Goal: Check status: Check status

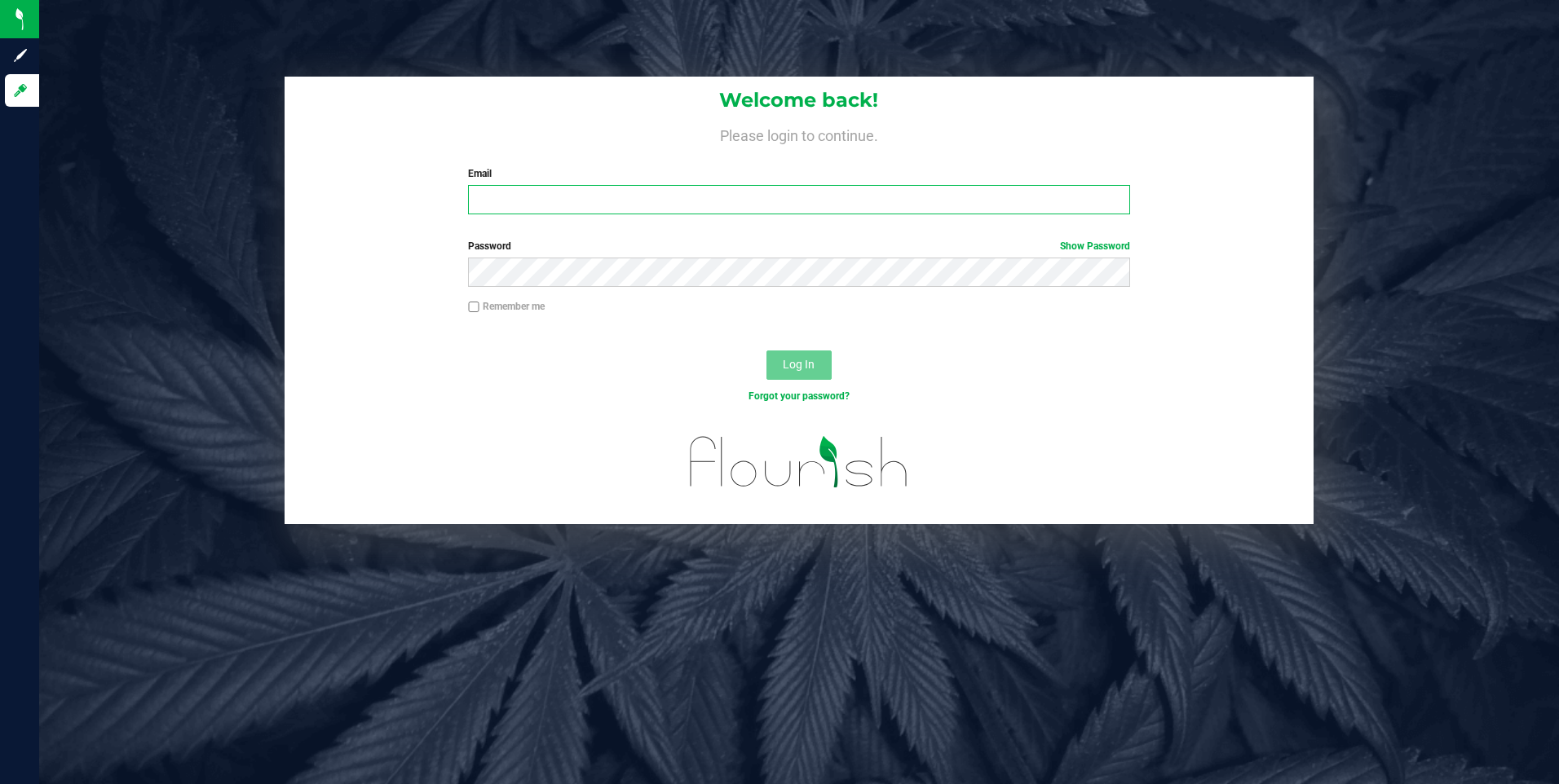
type input "pholman@liveparallel.com"
click at [922, 413] on div "Forgot your password?" at bounding box center [799, 408] width 1030 height 23
click at [801, 376] on button "Log In" at bounding box center [799, 365] width 65 height 30
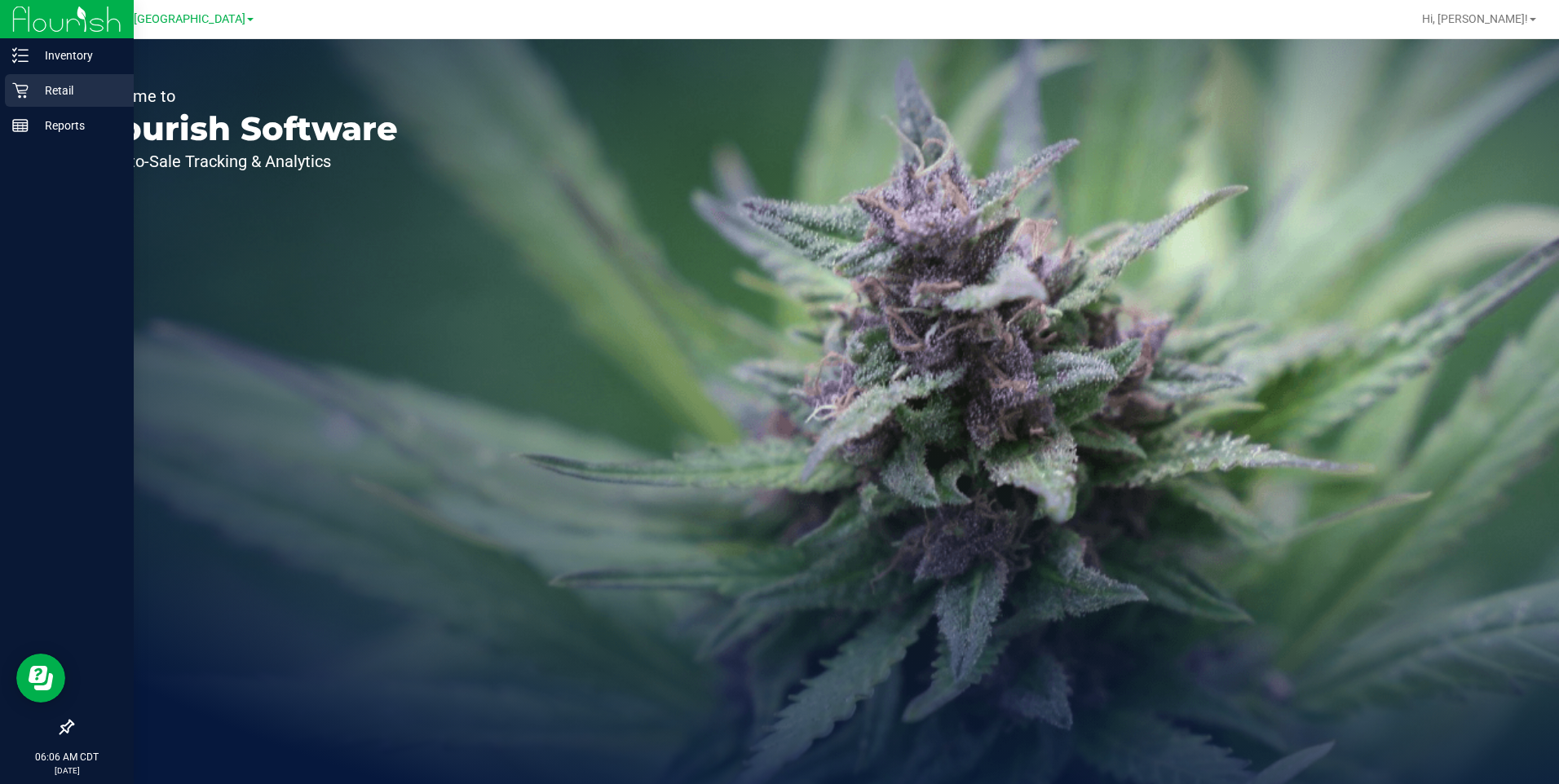
click at [64, 97] on p "Retail" at bounding box center [77, 90] width 98 height 20
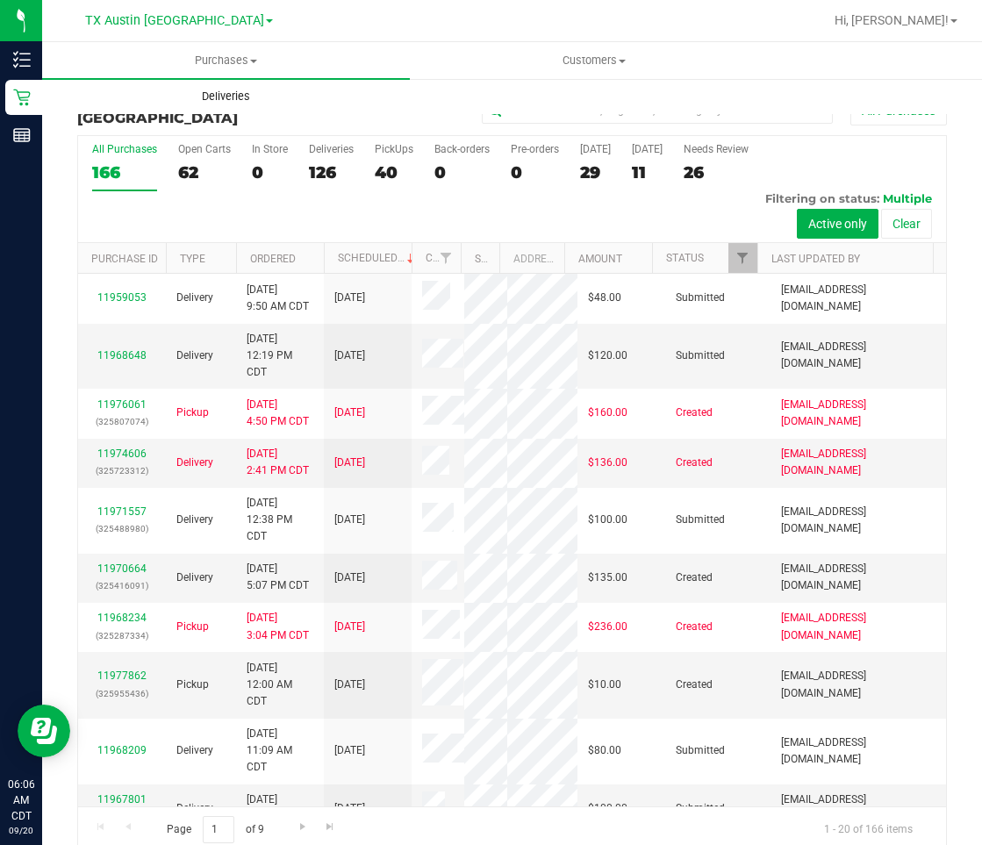
click at [219, 80] on uib-tab-heading "Deliveries" at bounding box center [226, 96] width 366 height 35
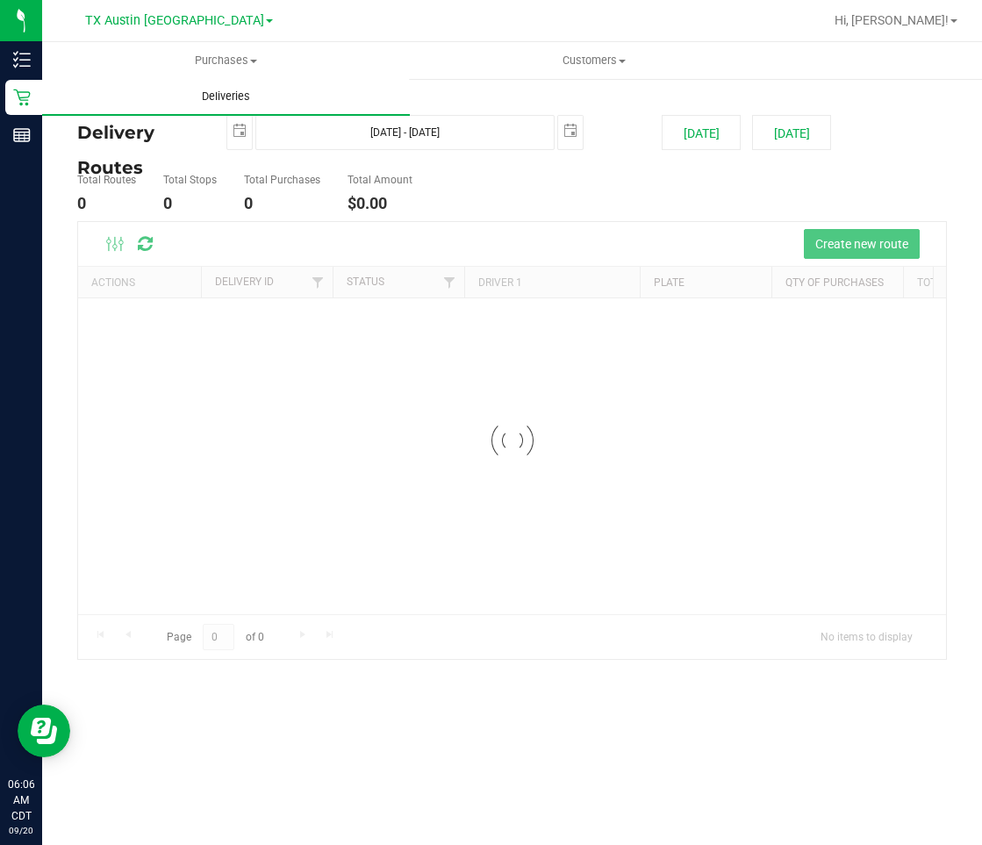
click at [222, 97] on span "Deliveries" at bounding box center [226, 97] width 96 height 16
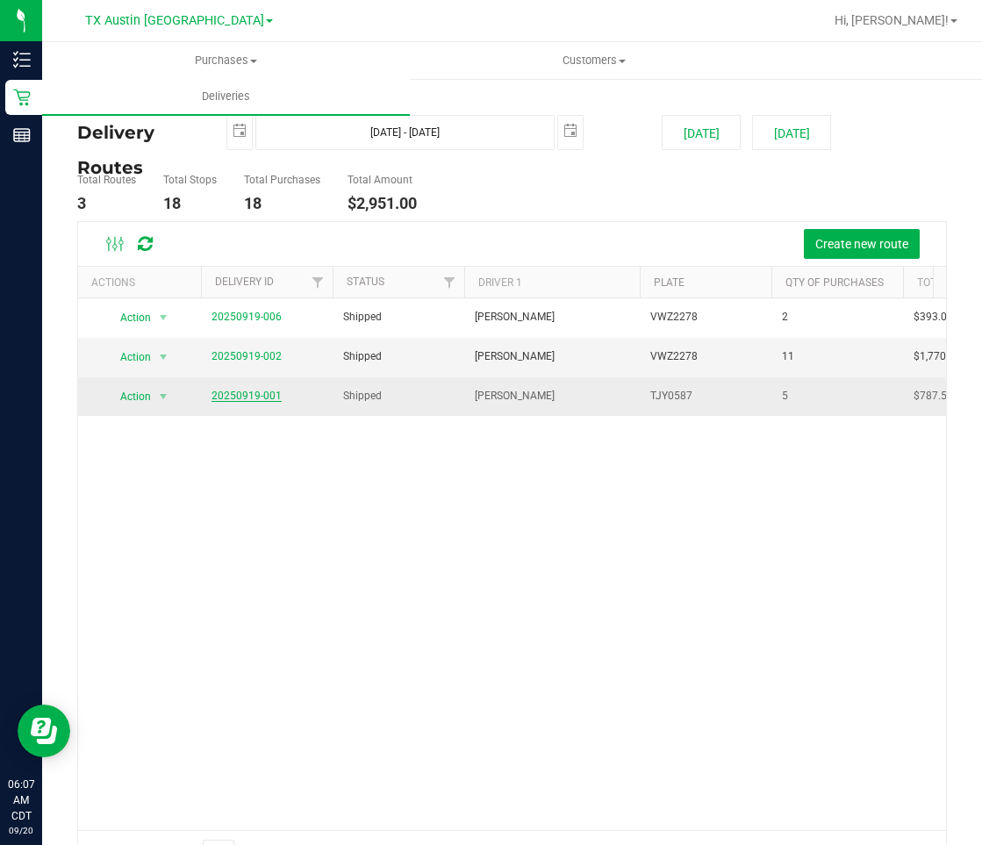
click at [259, 395] on link "20250919-001" at bounding box center [247, 396] width 70 height 12
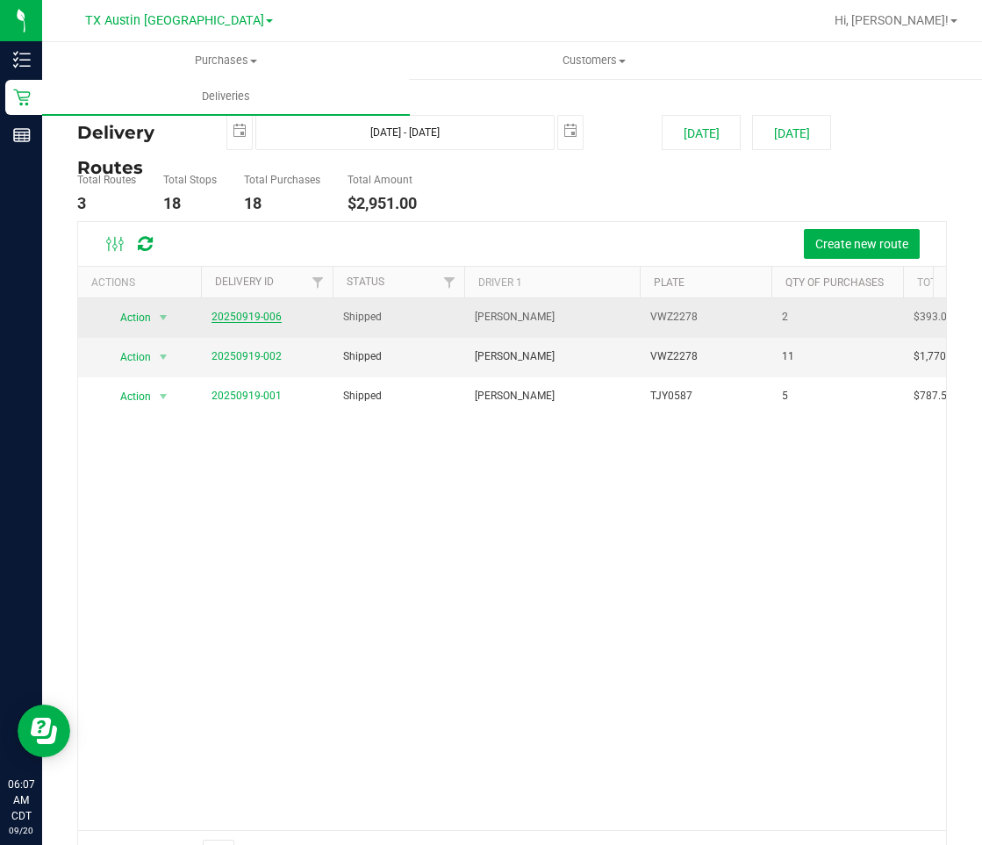
click at [260, 317] on link "20250919-006" at bounding box center [247, 317] width 70 height 12
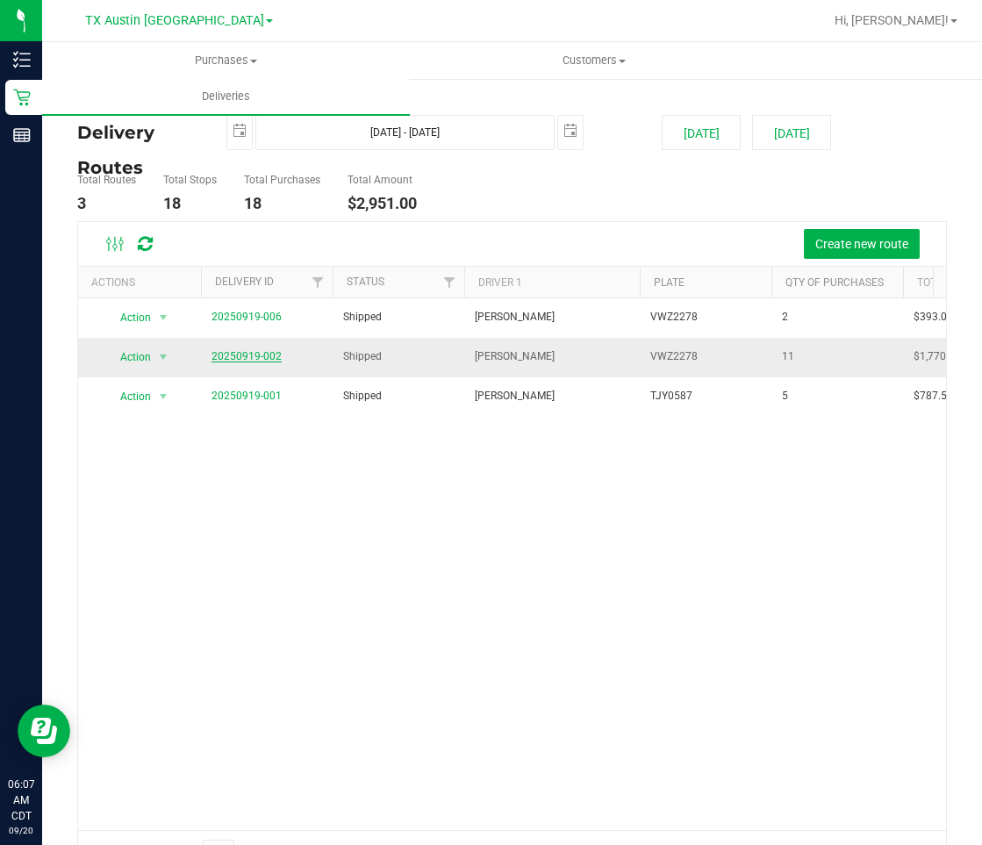
click at [247, 355] on link "20250919-002" at bounding box center [247, 356] width 70 height 12
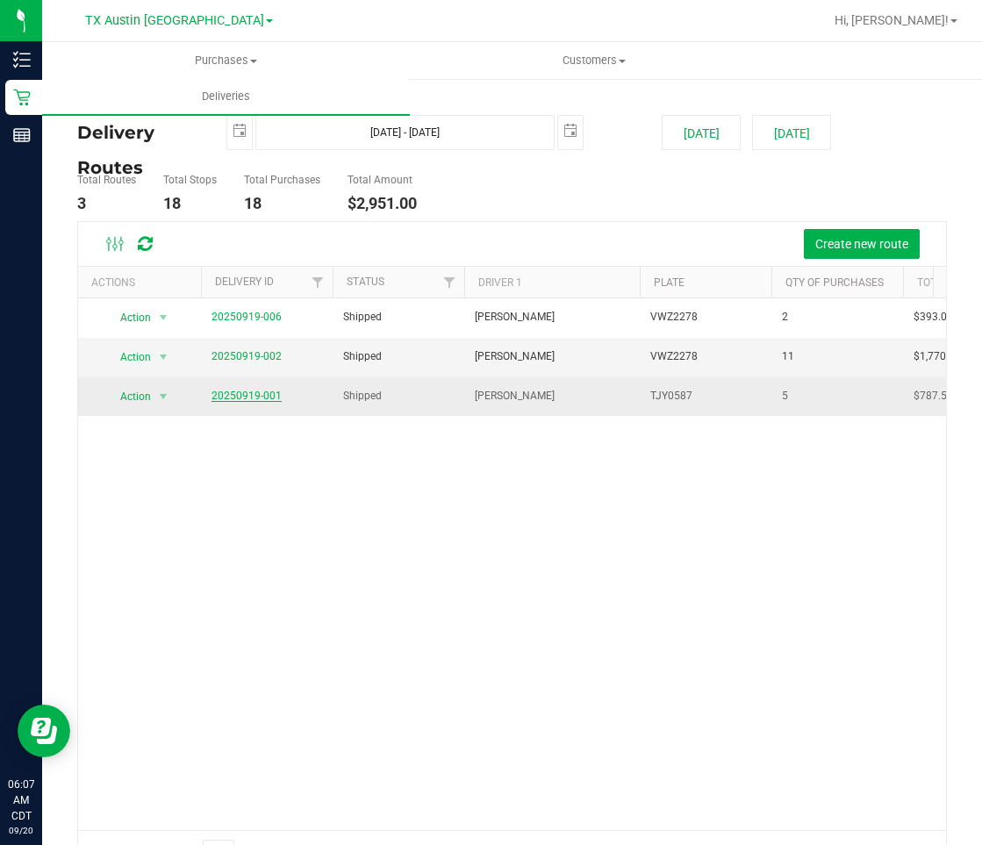
click at [255, 395] on link "20250919-001" at bounding box center [247, 396] width 70 height 12
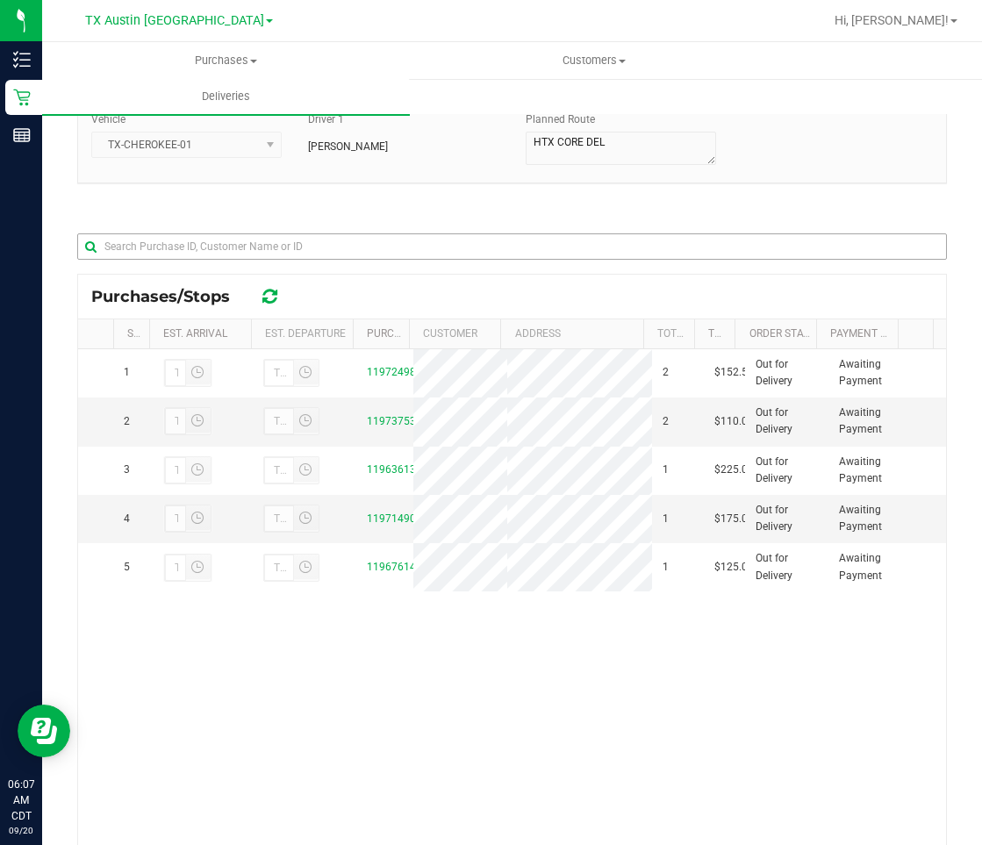
scroll to position [263, 0]
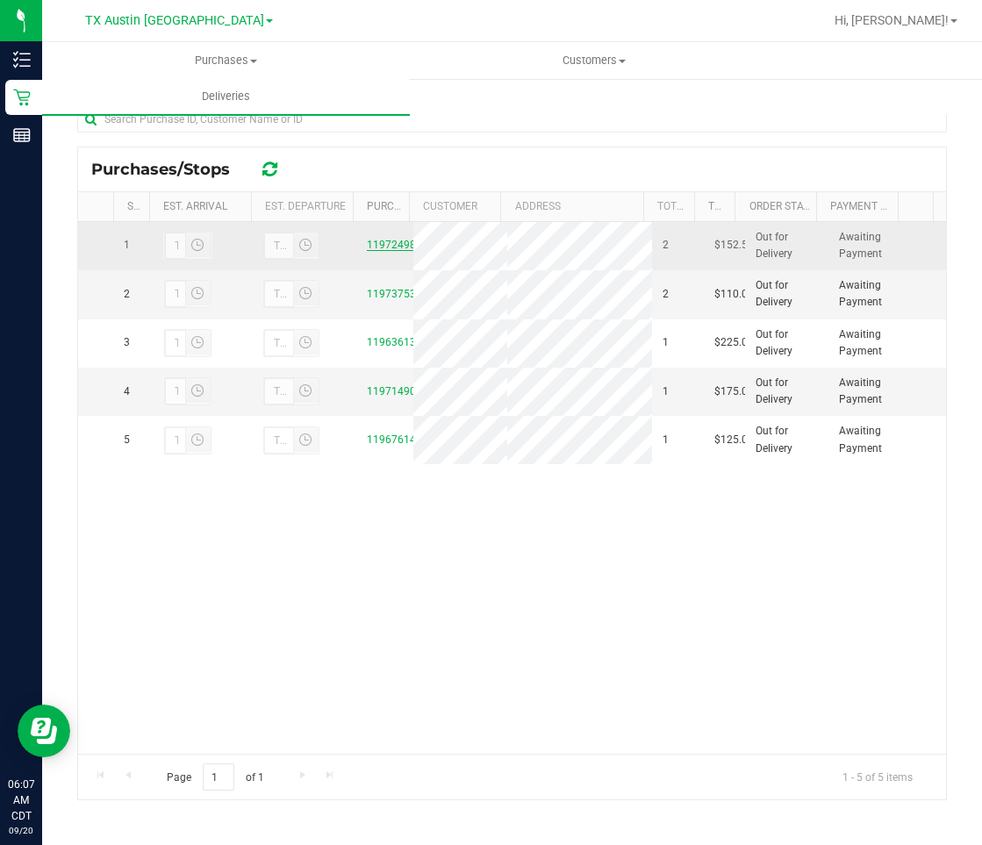
click at [384, 243] on link "11972498" at bounding box center [391, 245] width 49 height 12
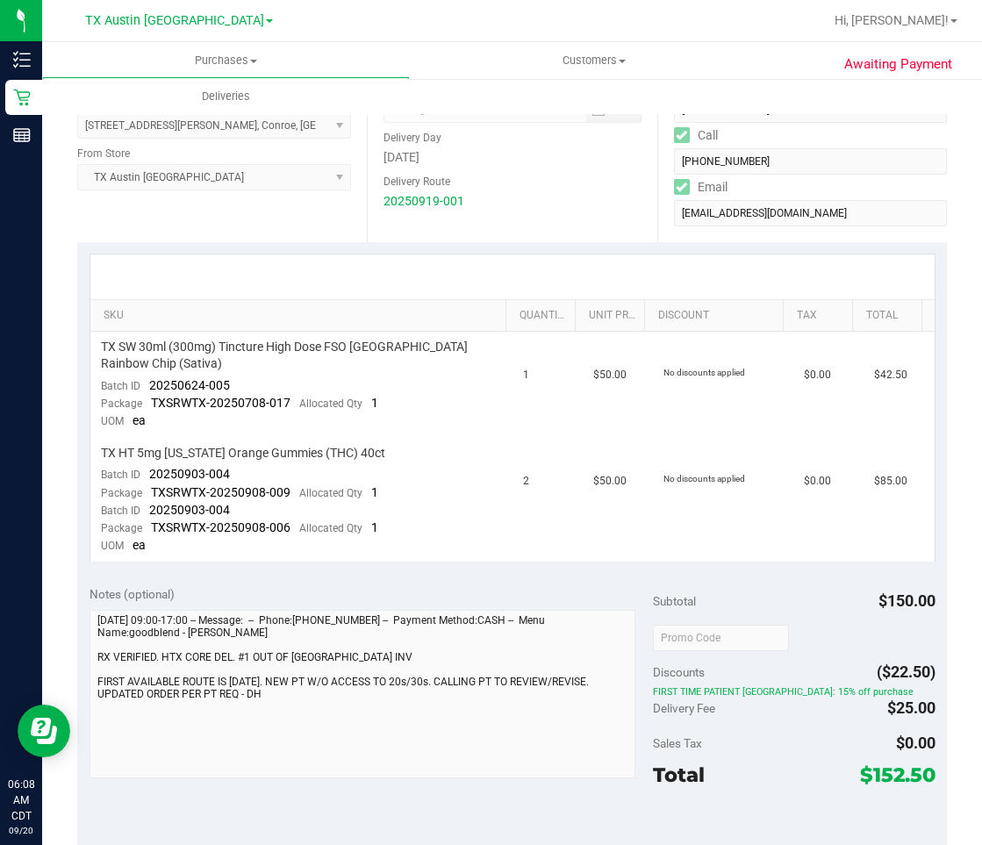
scroll to position [263, 0]
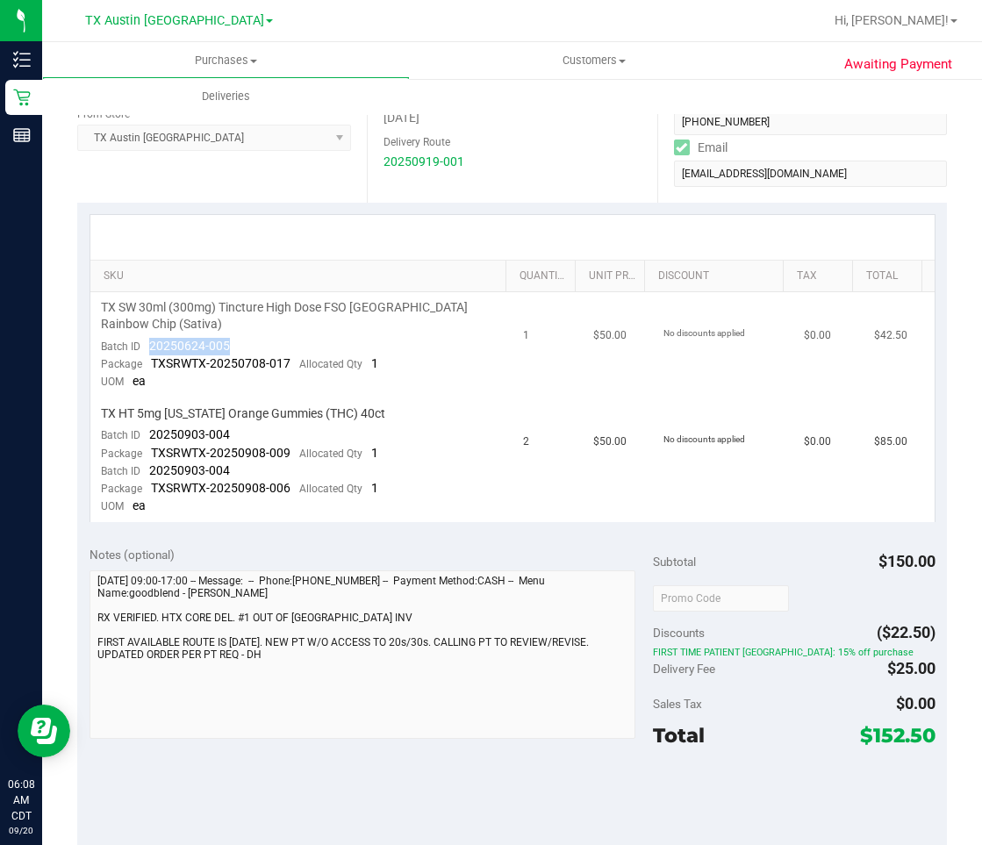
drag, startPoint x: 255, startPoint y: 348, endPoint x: 142, endPoint y: 348, distance: 113.2
click at [142, 348] on td "TX SW 30ml (300mg) Tincture High Dose FSO TX Rainbow Chip (Sativa) Batch ID 202…" at bounding box center [301, 345] width 422 height 106
drag, startPoint x: 233, startPoint y: 423, endPoint x: 146, endPoint y: 440, distance: 88.5
click at [146, 440] on td "TX HT 5mg Texas Orange Gummies (THC) 40ct Batch ID 20250903-004 Package TXSRWTX…" at bounding box center [301, 460] width 422 height 124
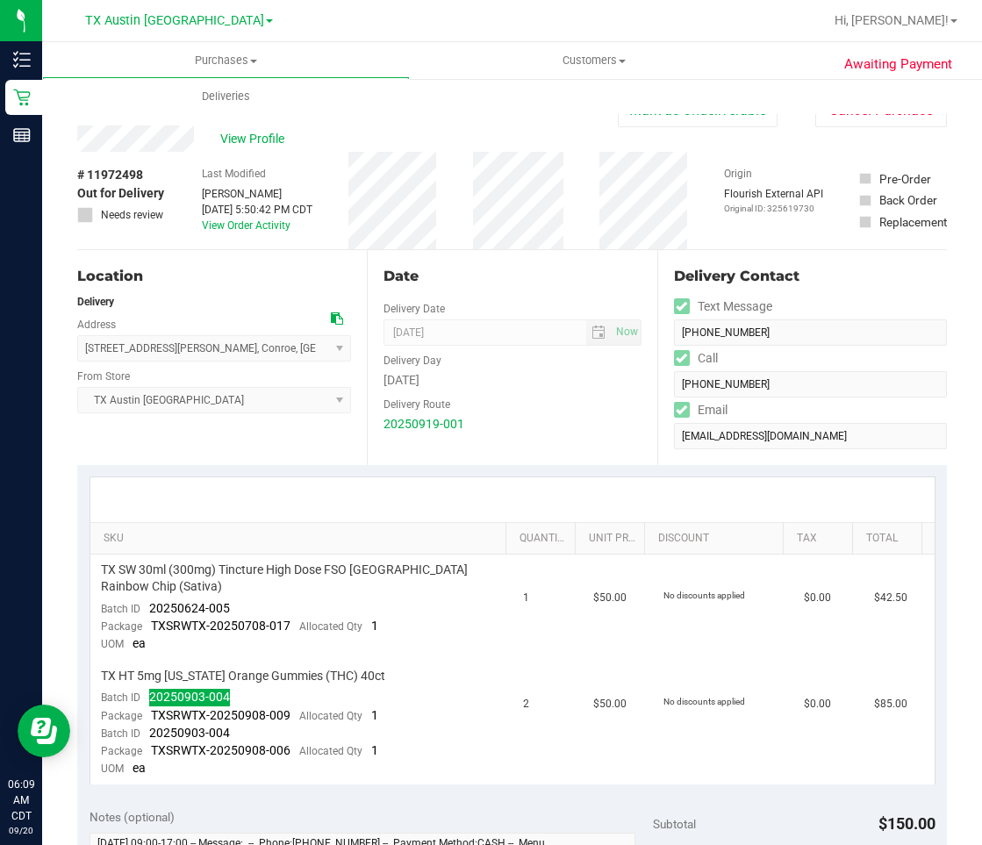
scroll to position [0, 0]
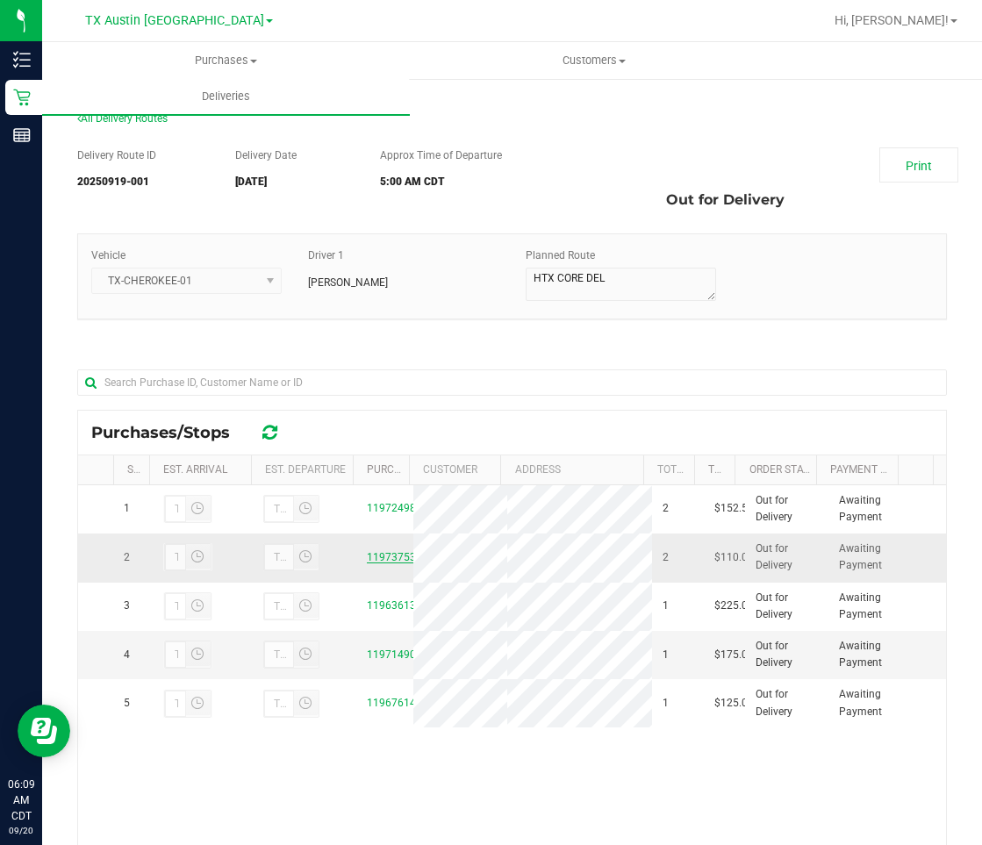
click at [387, 563] on link "11973753" at bounding box center [391, 557] width 49 height 12
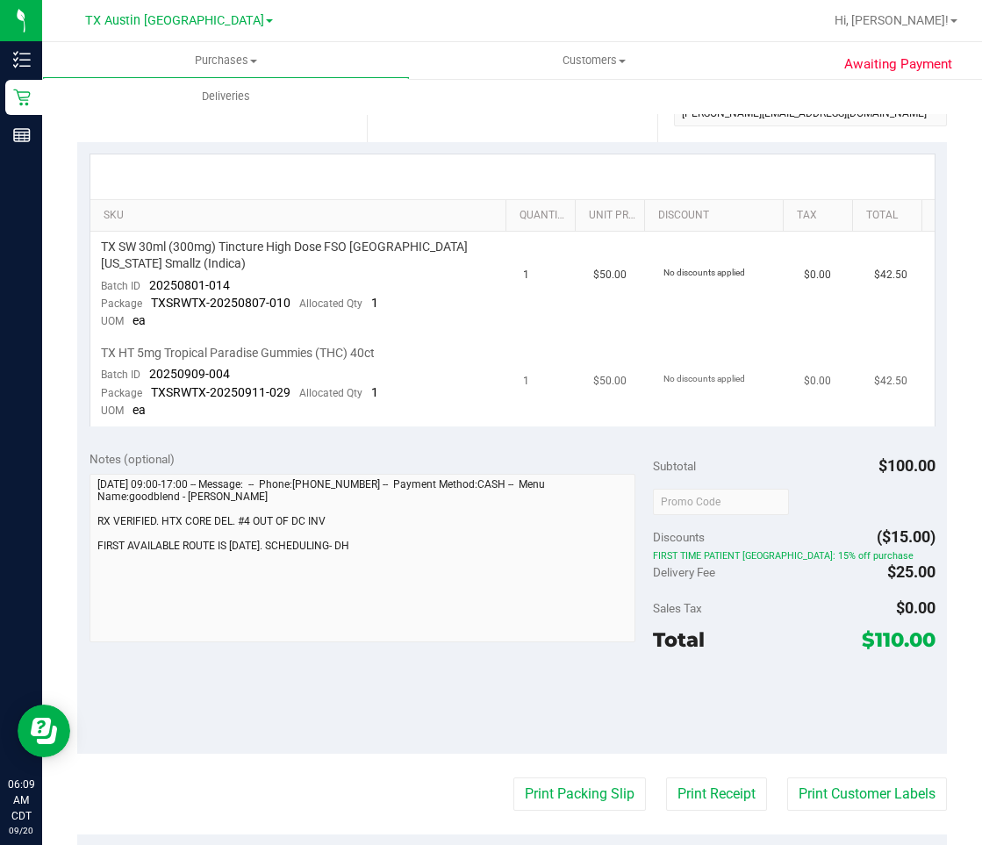
scroll to position [351, 0]
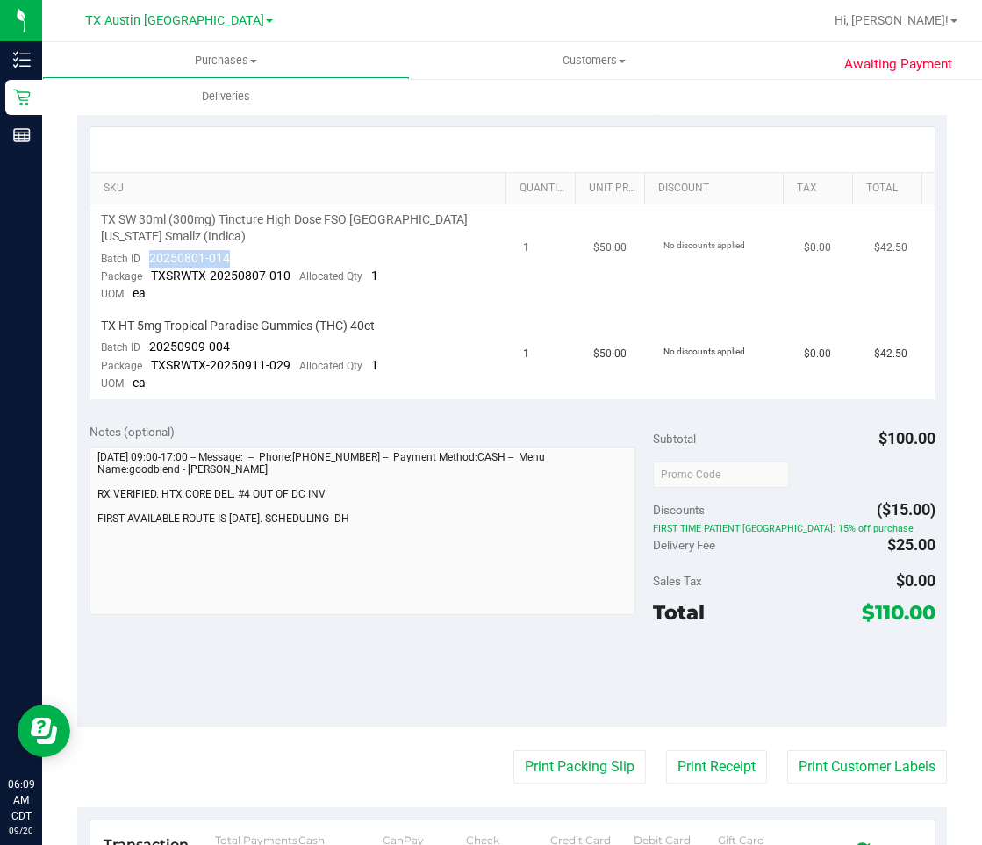
drag, startPoint x: 250, startPoint y: 257, endPoint x: 144, endPoint y: 257, distance: 106.2
click at [144, 257] on td "TX SW 30ml (300mg) Tincture High Dose FSO TX Georgia Smallz (Indica) Batch ID 2…" at bounding box center [301, 258] width 422 height 106
drag, startPoint x: 237, startPoint y: 343, endPoint x: 149, endPoint y: 352, distance: 88.2
click at [149, 352] on td "TX HT 5mg Tropical Paradise Gummies (THC) 40ct Batch ID 20250909-004 Package TX…" at bounding box center [301, 355] width 422 height 89
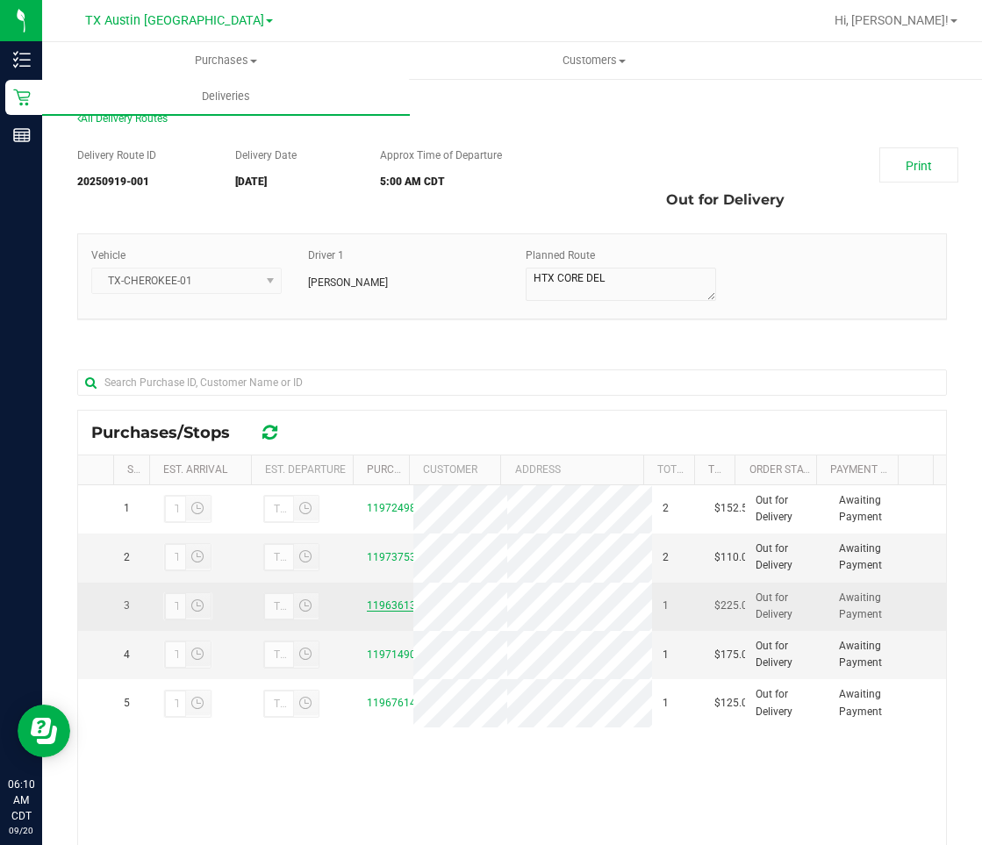
click at [371, 609] on link "11963613" at bounding box center [391, 605] width 49 height 12
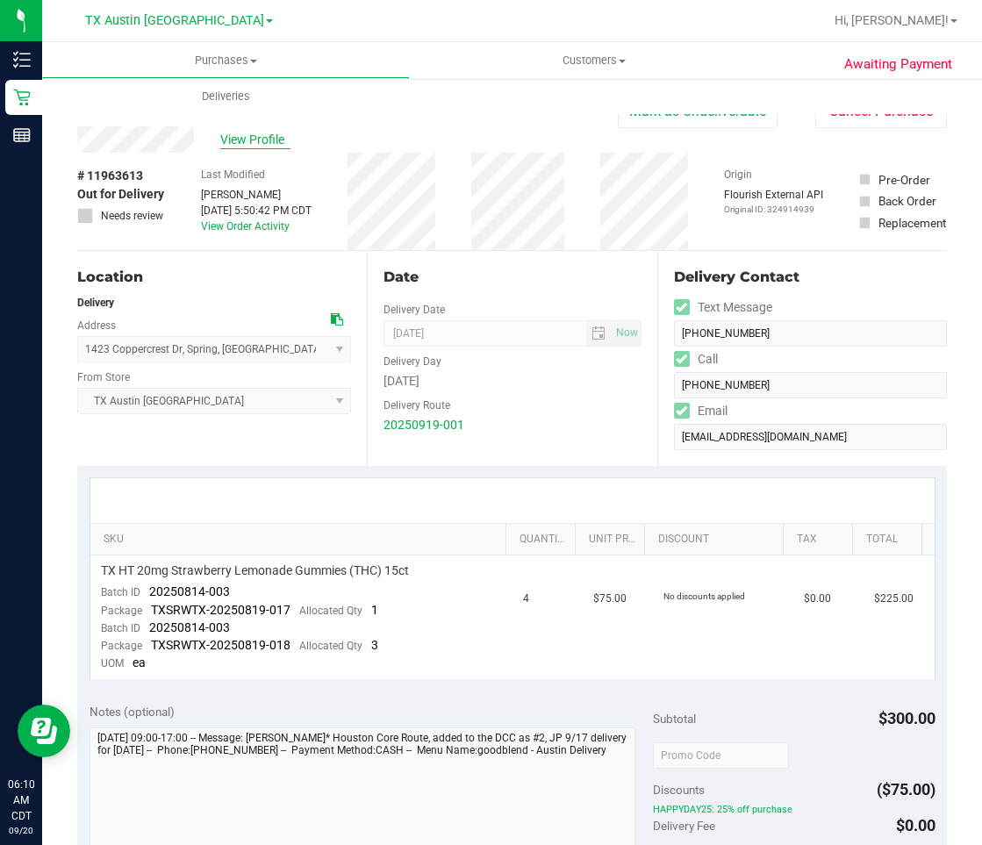
click at [271, 139] on span "View Profile" at bounding box center [255, 140] width 70 height 18
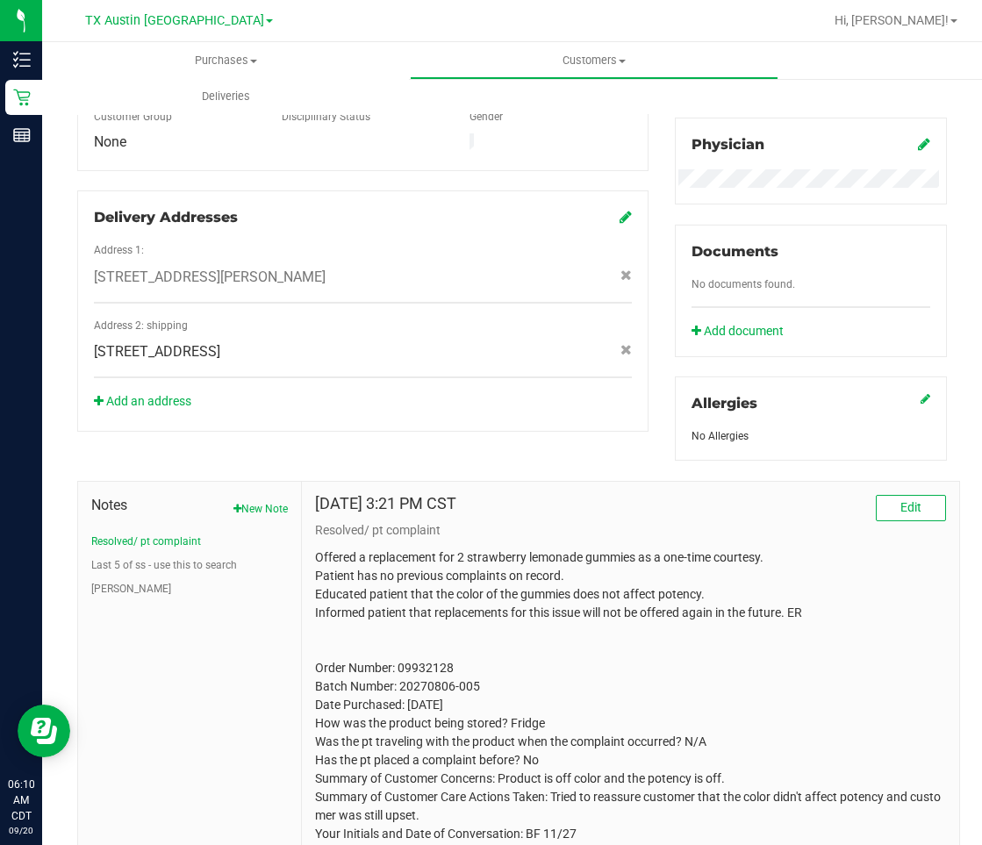
scroll to position [579, 0]
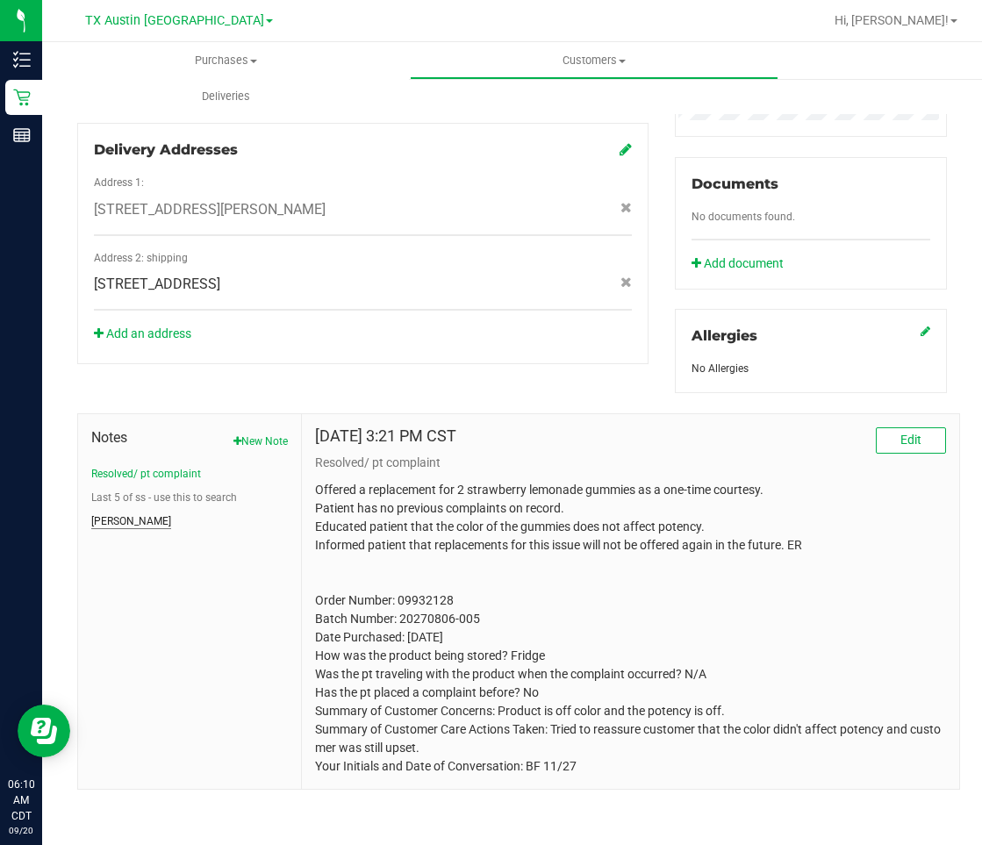
click at [93, 526] on button "CURT" at bounding box center [131, 521] width 80 height 16
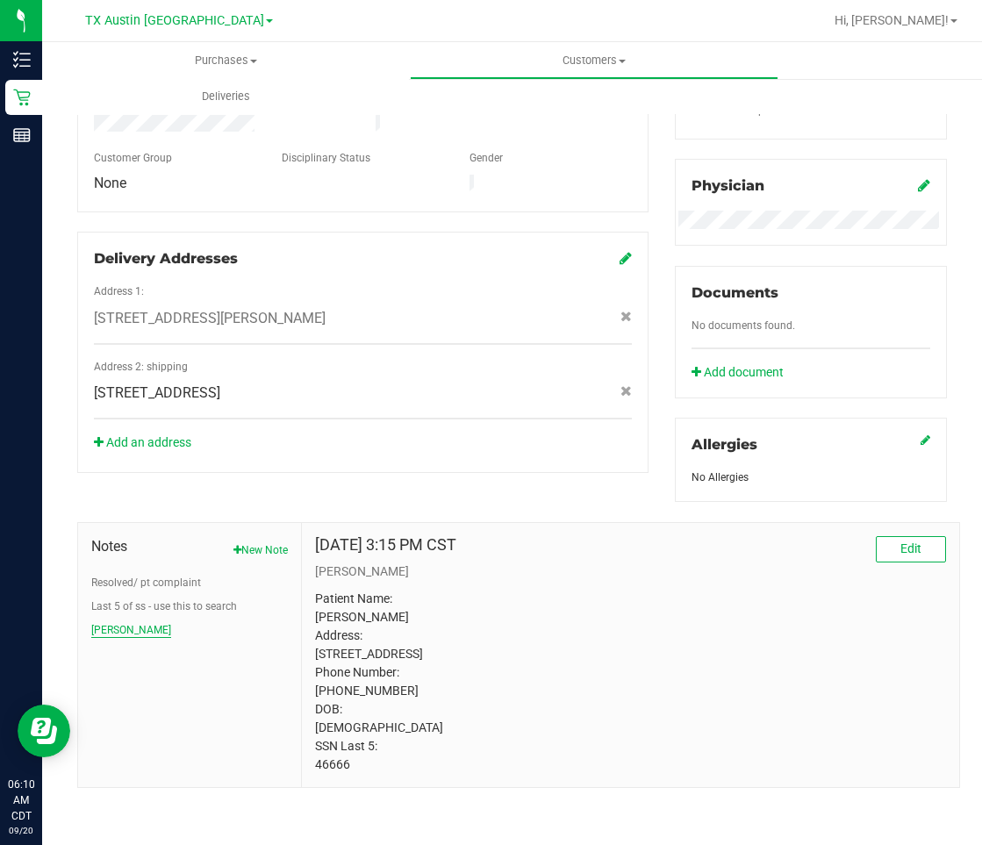
scroll to position [487, 0]
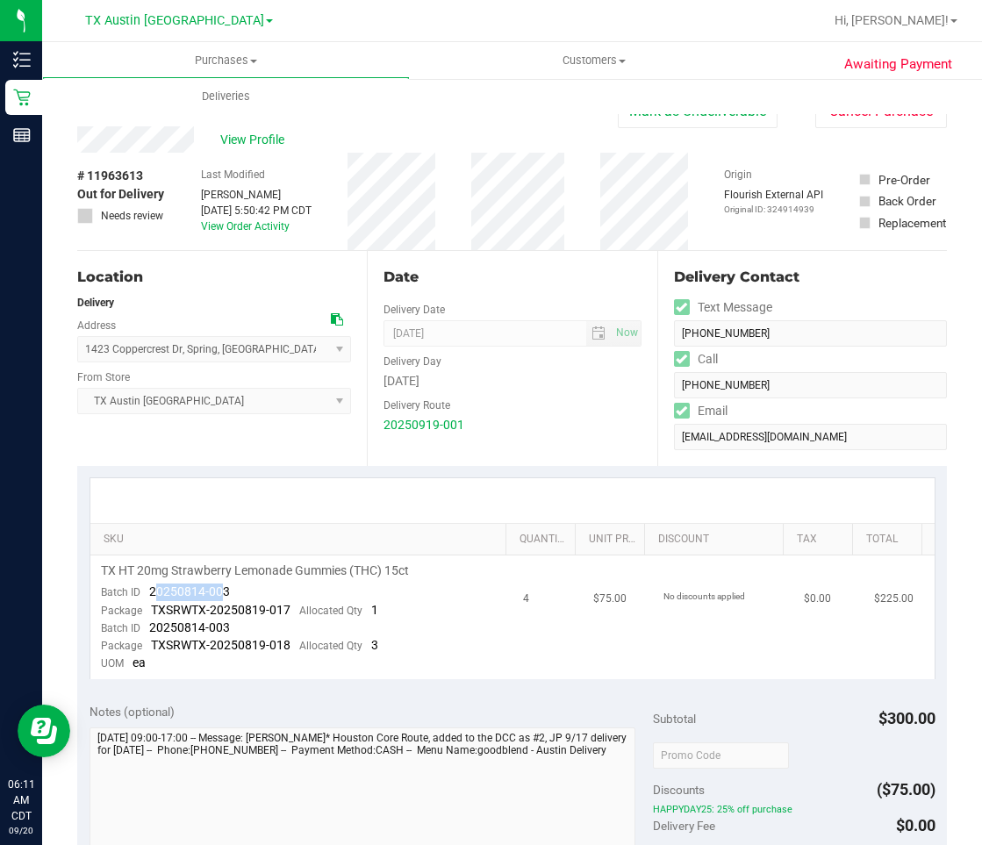
drag, startPoint x: 224, startPoint y: 598, endPoint x: 161, endPoint y: 592, distance: 62.5
click at [161, 592] on span "20250814-003" at bounding box center [189, 592] width 81 height 14
drag, startPoint x: 161, startPoint y: 592, endPoint x: 268, endPoint y: 574, distance: 107.8
click at [268, 574] on span "TX HT 20mg Strawberry Lemonade Gummies (THC) 15ct" at bounding box center [255, 571] width 308 height 17
drag, startPoint x: 262, startPoint y: 586, endPoint x: 145, endPoint y: 596, distance: 118.0
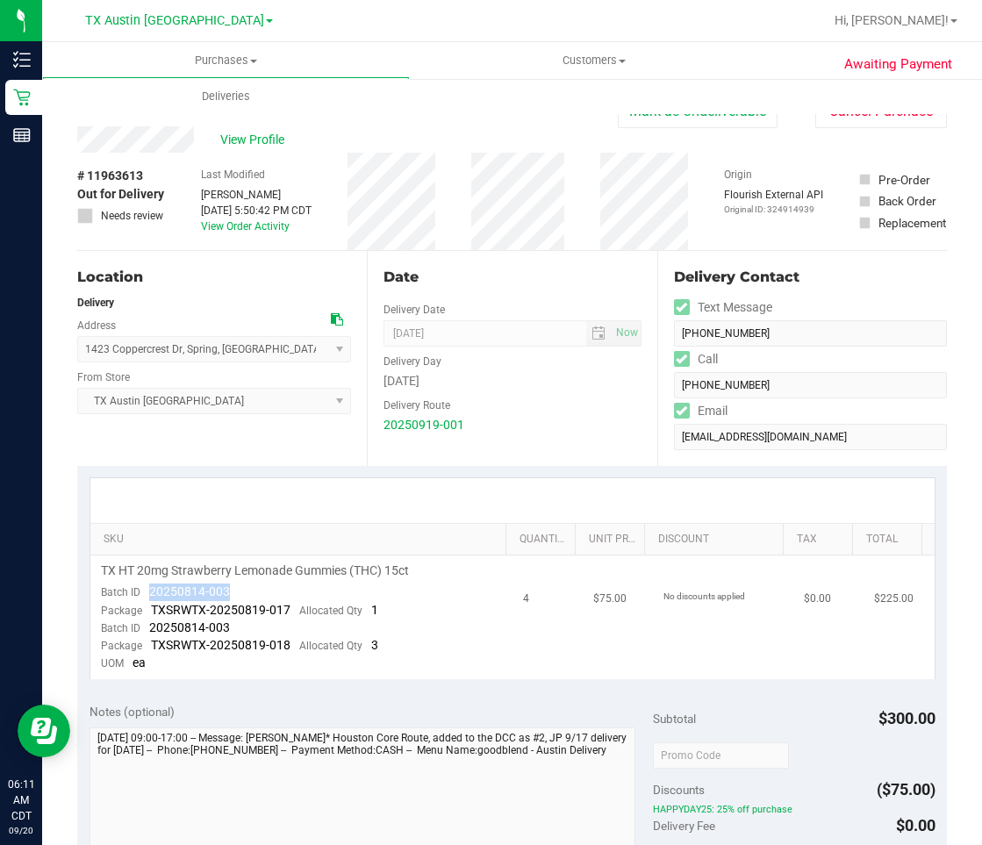
click at [145, 596] on td "TX HT 20mg Strawberry Lemonade Gummies (THC) 15ct Batch ID 20250814-003 Package…" at bounding box center [301, 618] width 422 height 124
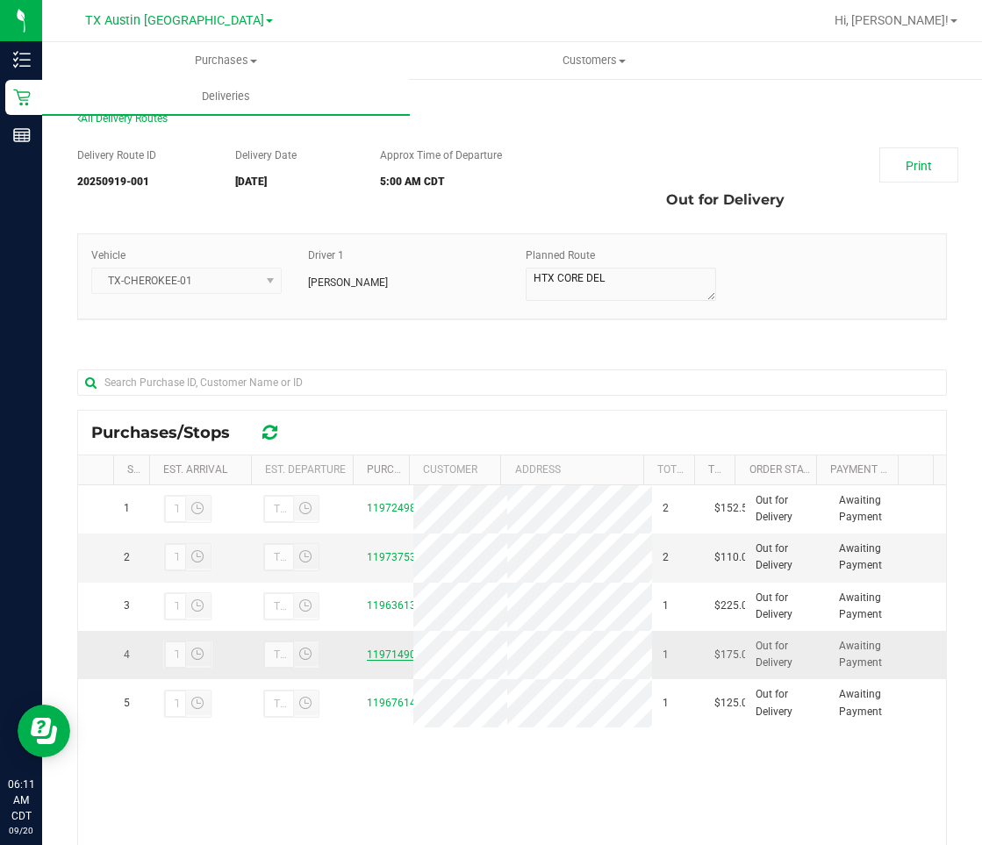
click at [388, 652] on link "11971490" at bounding box center [391, 655] width 49 height 12
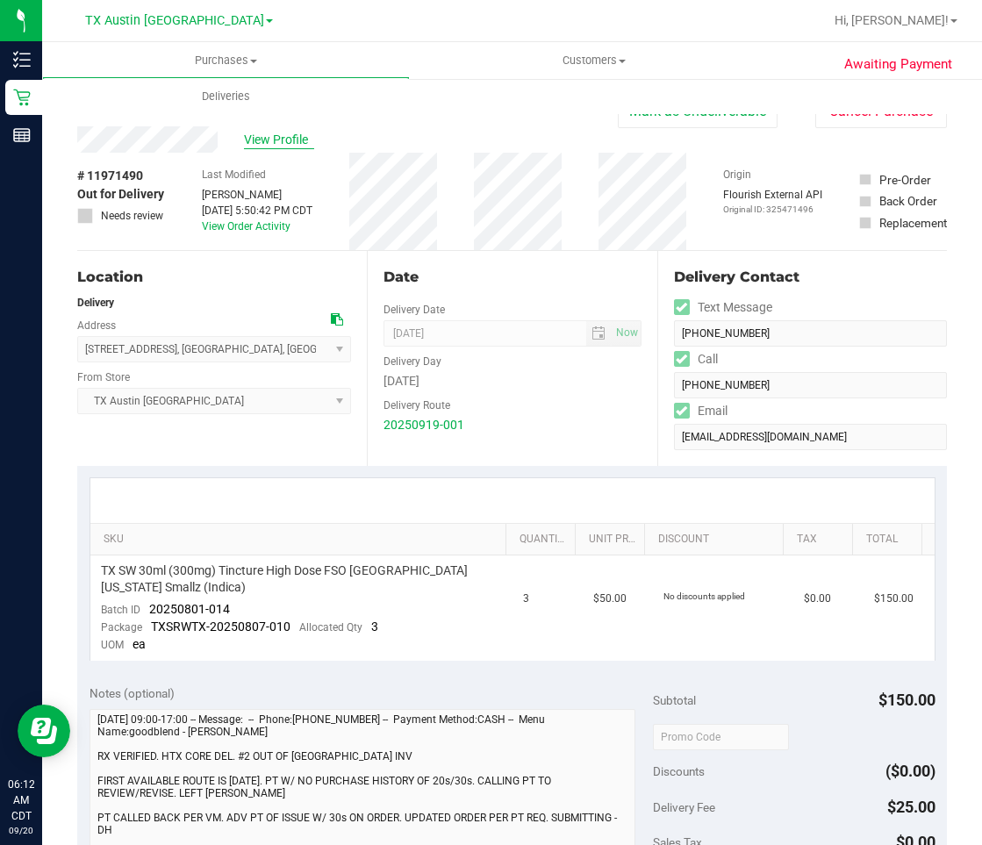
click at [280, 141] on span "View Profile" at bounding box center [279, 140] width 70 height 18
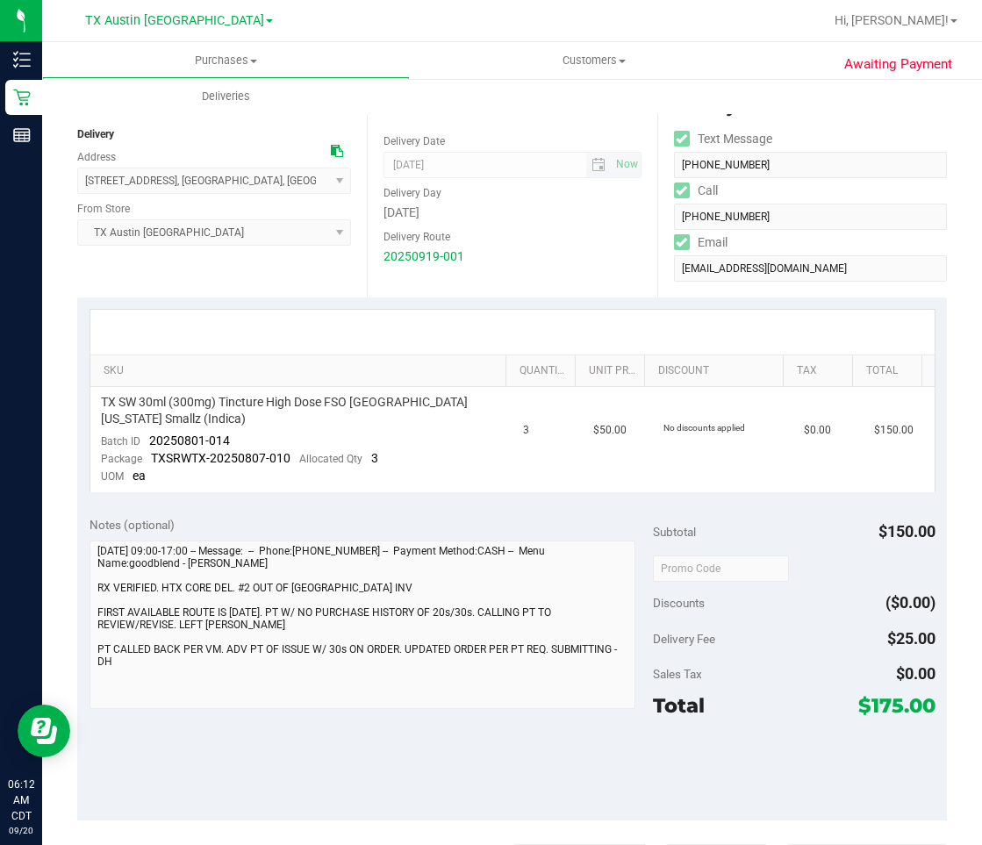
scroll to position [88, 0]
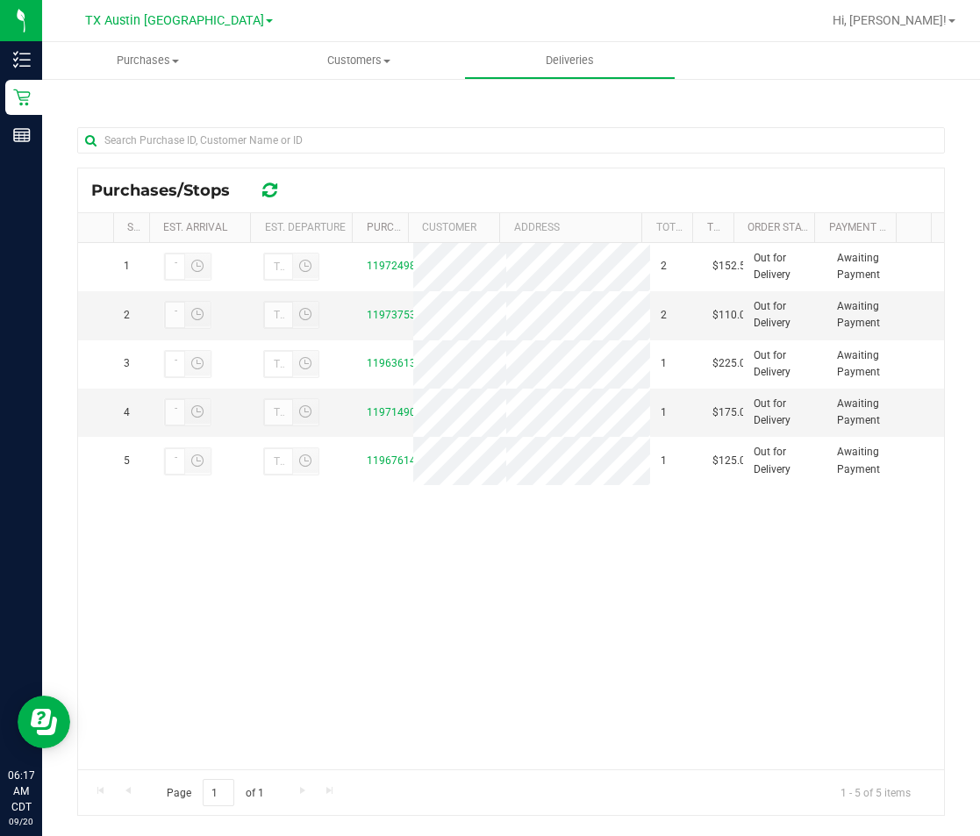
scroll to position [263, 0]
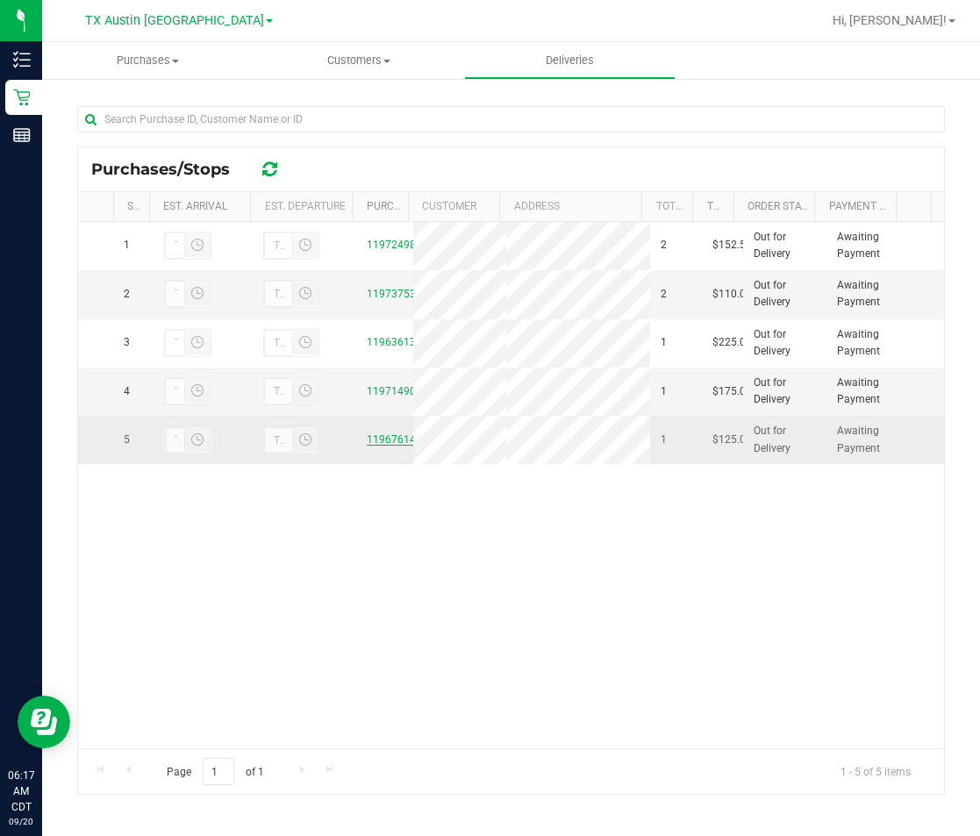
click at [392, 436] on link "11967614" at bounding box center [391, 440] width 49 height 12
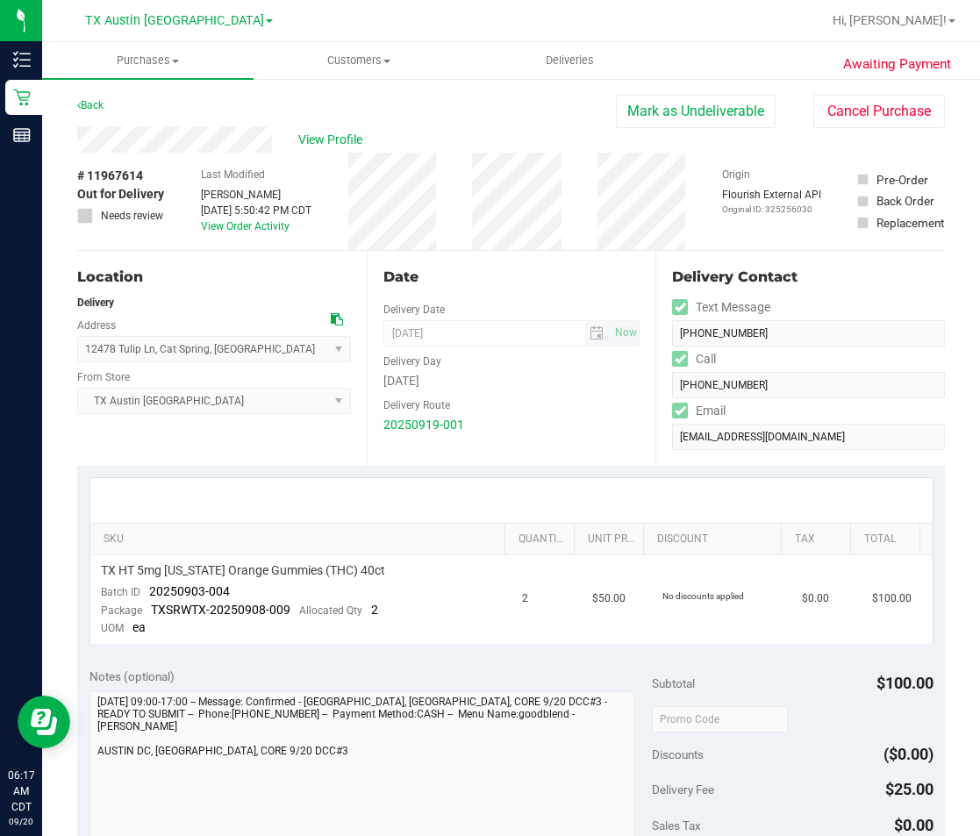
scroll to position [88, 0]
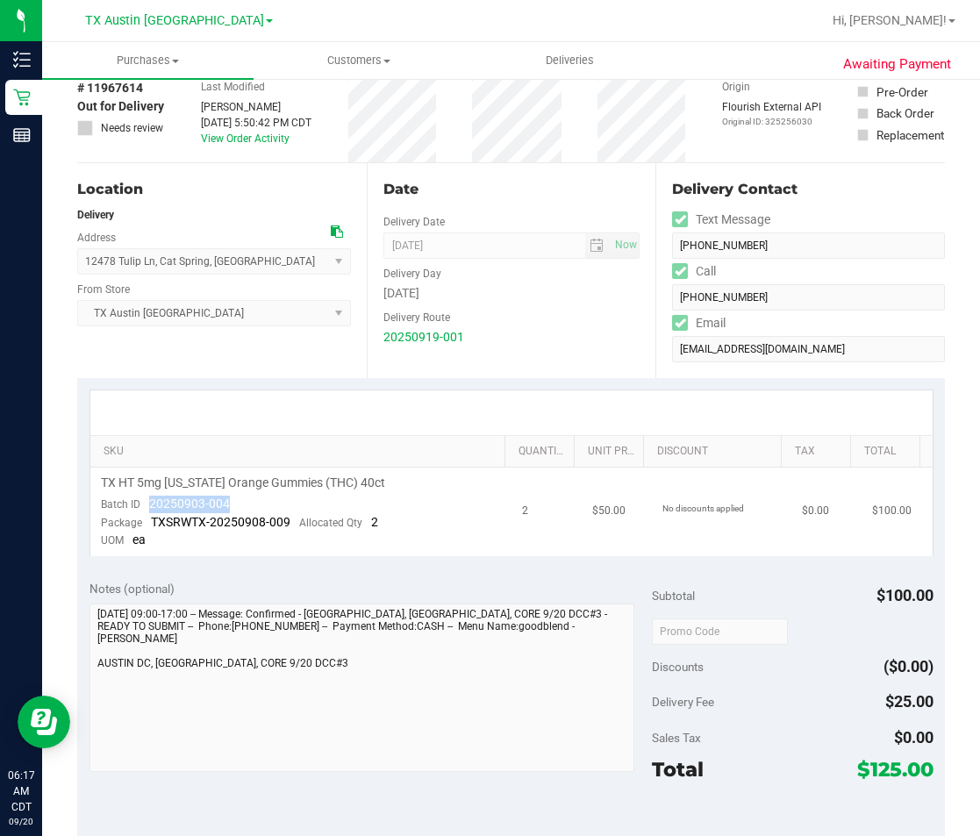
drag, startPoint x: 240, startPoint y: 499, endPoint x: 148, endPoint y: 503, distance: 91.3
click at [148, 503] on td "TX HT 5mg Texas Orange Gummies (THC) 40ct Batch ID 20250903-004 Package TXSRWTX…" at bounding box center [300, 512] width 421 height 89
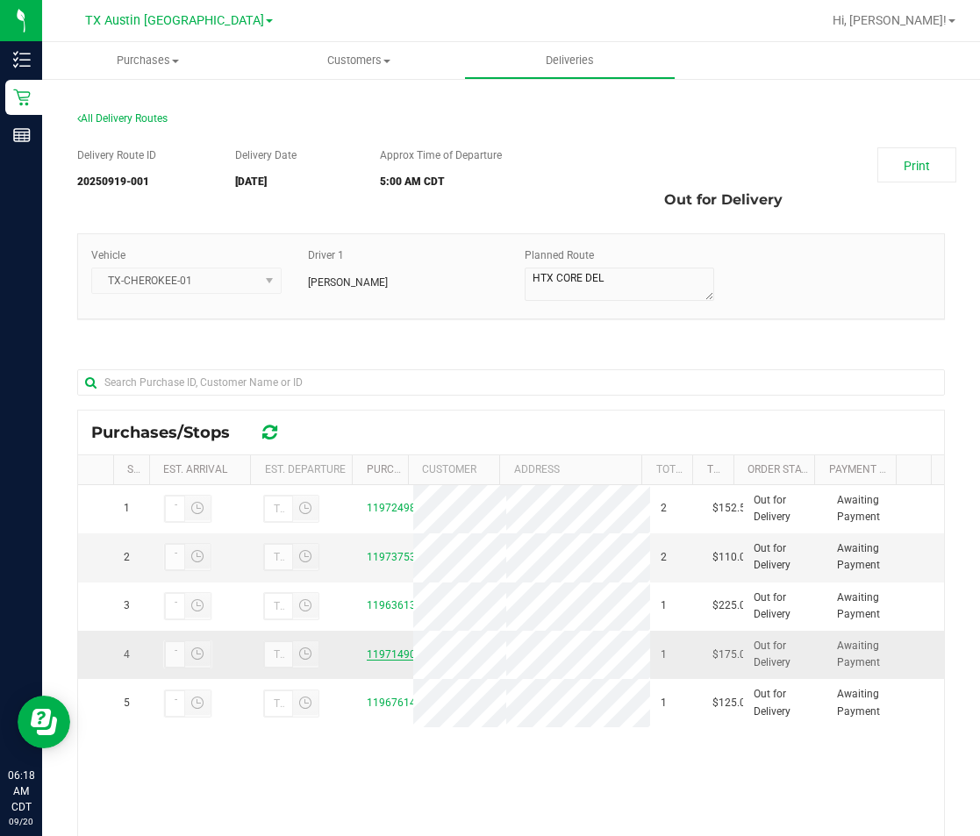
click at [376, 660] on link "11971490" at bounding box center [391, 655] width 49 height 12
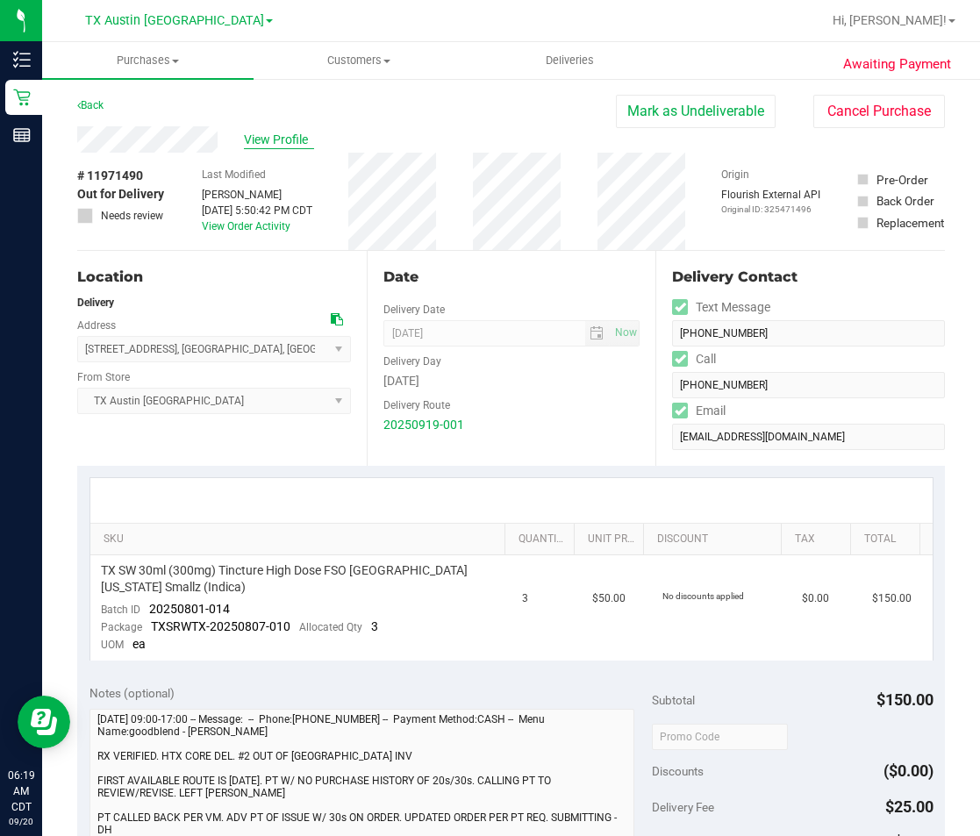
click at [300, 140] on span "View Profile" at bounding box center [279, 140] width 70 height 18
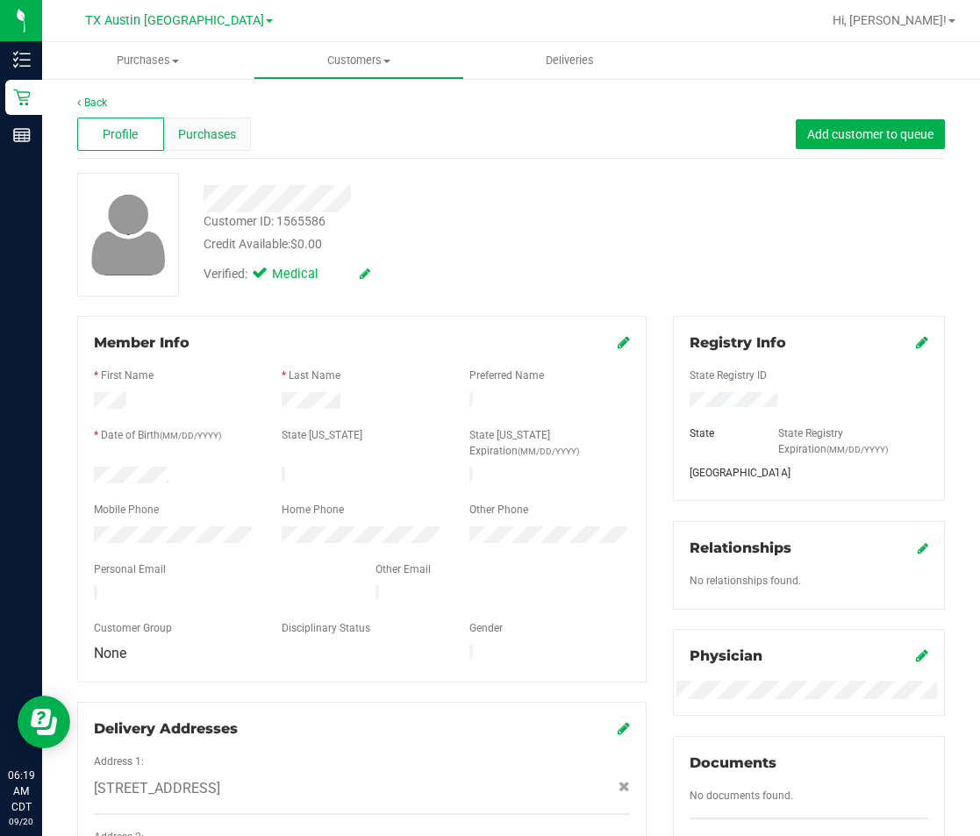
click at [222, 135] on span "Purchases" at bounding box center [207, 135] width 58 height 18
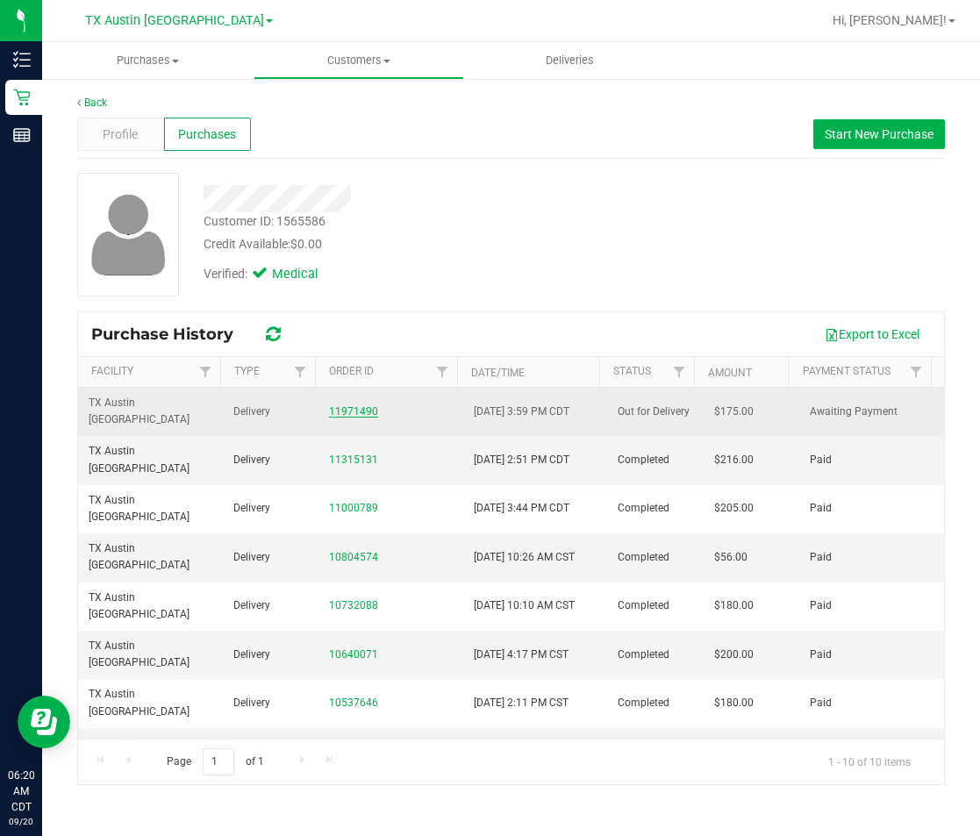
click at [348, 406] on link "11971490" at bounding box center [353, 412] width 49 height 12
